Goal: Check status: Check status

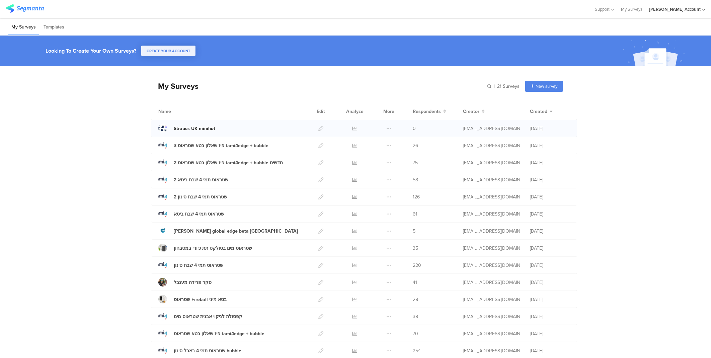
click at [177, 129] on div "Strauss UK minihot" at bounding box center [195, 128] width 42 height 7
click at [353, 126] on icon at bounding box center [355, 128] width 5 height 5
